Goal: Book appointment/travel/reservation

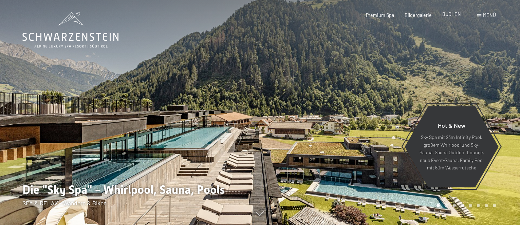
click at [454, 16] on span "BUCHEN" at bounding box center [451, 14] width 19 height 6
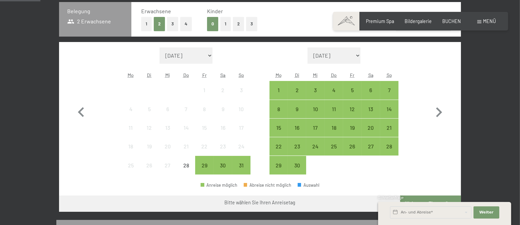
scroll to position [181, 0]
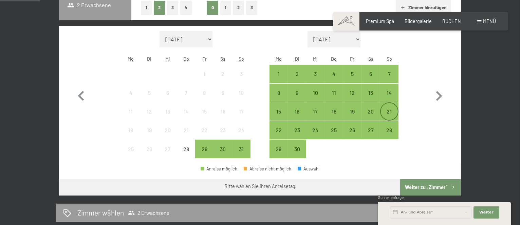
click at [389, 107] on div "21" at bounding box center [389, 111] width 17 height 17
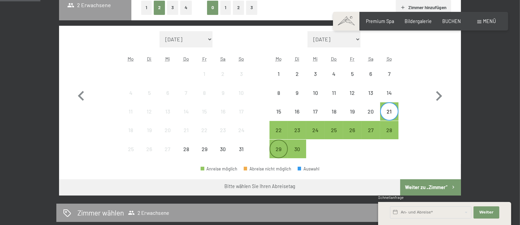
click at [278, 148] on div "29" at bounding box center [278, 155] width 17 height 17
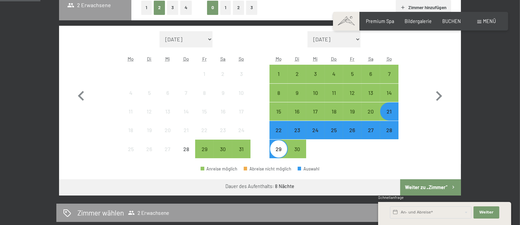
click at [440, 185] on button "Weiter zu „Zimmer“" at bounding box center [430, 188] width 61 height 16
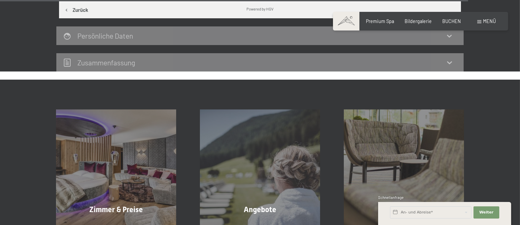
scroll to position [1403, 0]
